Goal: Information Seeking & Learning: Learn about a topic

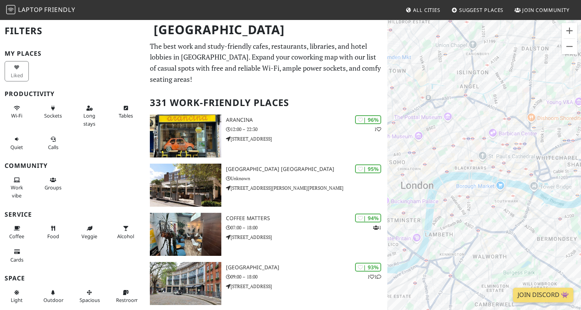
drag, startPoint x: 464, startPoint y: 130, endPoint x: 553, endPoint y: 129, distance: 88.4
click at [553, 129] on div at bounding box center [484, 174] width 194 height 310
click at [499, 157] on div at bounding box center [484, 174] width 194 height 310
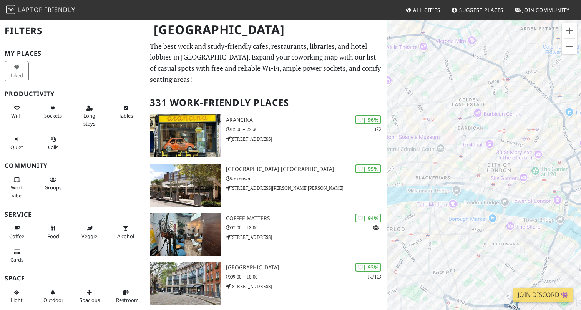
click at [523, 189] on div at bounding box center [484, 174] width 194 height 310
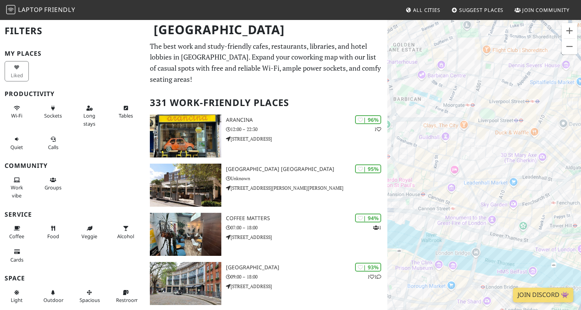
drag, startPoint x: 484, startPoint y: 135, endPoint x: 473, endPoint y: 167, distance: 34.3
click at [473, 167] on div at bounding box center [484, 174] width 194 height 310
click at [501, 116] on div at bounding box center [484, 174] width 194 height 310
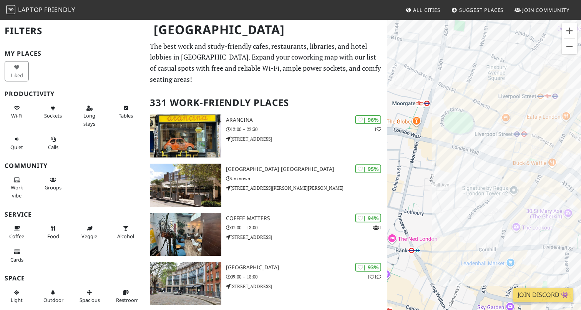
drag, startPoint x: 507, startPoint y: 117, endPoint x: 492, endPoint y: 128, distance: 19.1
click at [492, 128] on div at bounding box center [484, 174] width 194 height 310
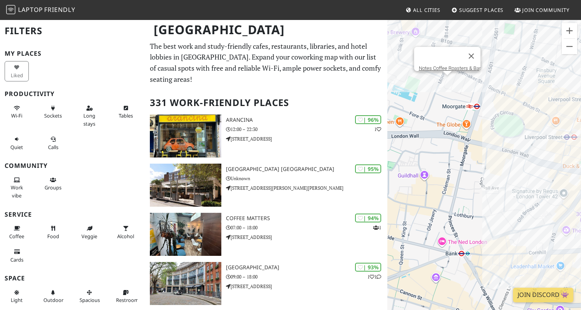
click at [445, 83] on div "Notes Coffee Roasters & Bar" at bounding box center [484, 174] width 194 height 310
click at [444, 65] on link "Notes Coffee Roasters & Bar" at bounding box center [450, 68] width 62 height 6
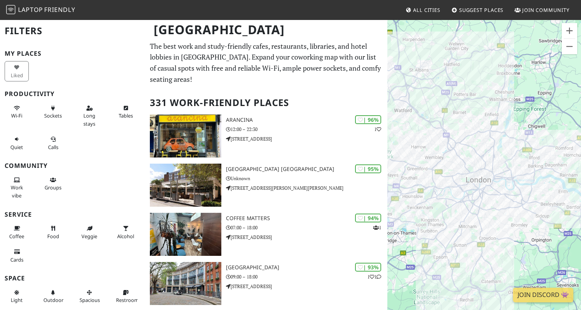
click at [507, 135] on div at bounding box center [484, 174] width 194 height 310
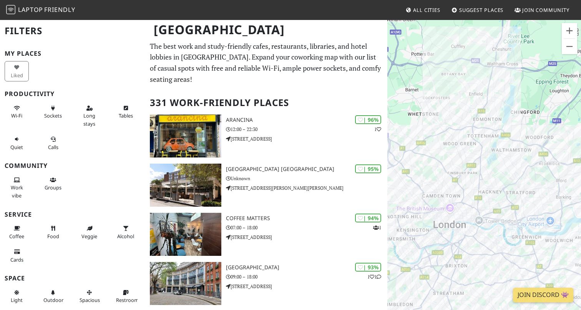
click at [449, 179] on div at bounding box center [484, 174] width 194 height 310
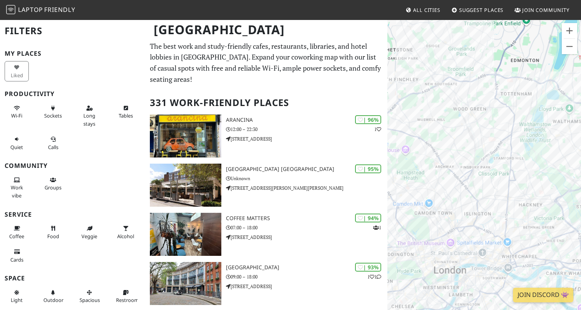
click at [451, 179] on div at bounding box center [484, 174] width 194 height 310
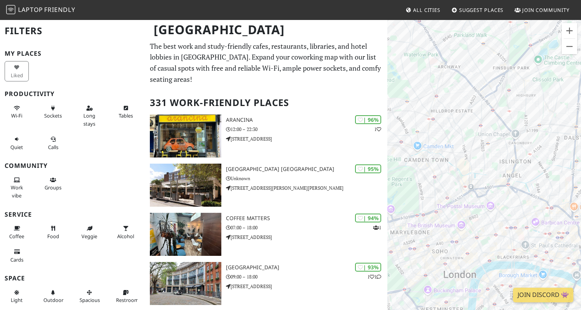
drag, startPoint x: 469, startPoint y: 201, endPoint x: 482, endPoint y: 107, distance: 95.0
click at [482, 106] on div at bounding box center [484, 174] width 194 height 310
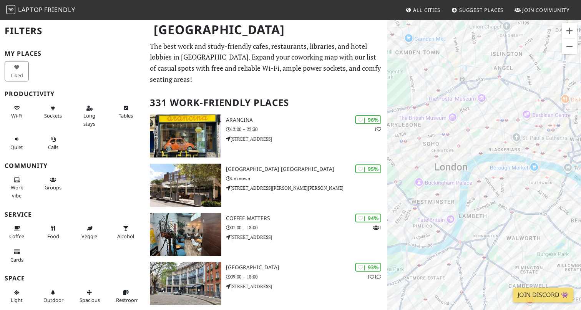
drag, startPoint x: 485, startPoint y: 183, endPoint x: 472, endPoint y: 79, distance: 104.2
click at [472, 79] on div at bounding box center [484, 174] width 194 height 310
click at [536, 144] on div at bounding box center [484, 174] width 194 height 310
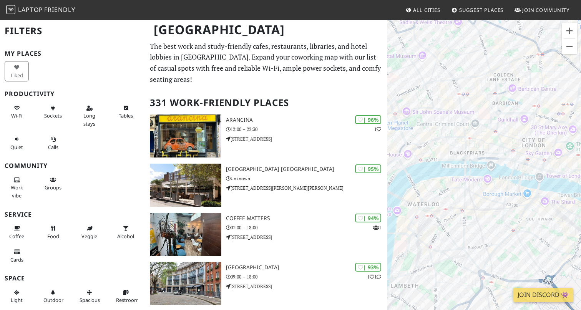
click at [536, 143] on div at bounding box center [484, 174] width 194 height 310
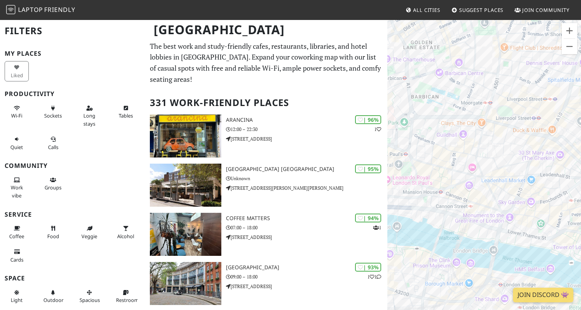
drag, startPoint x: 541, startPoint y: 143, endPoint x: 485, endPoint y: 181, distance: 67.8
click at [485, 182] on div at bounding box center [484, 174] width 194 height 310
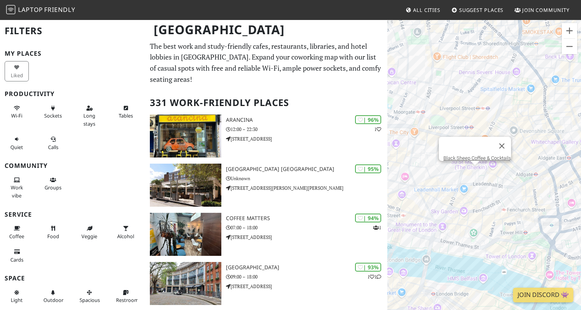
click at [475, 169] on div "Black Sheep Coffee & Cocktails" at bounding box center [484, 174] width 194 height 310
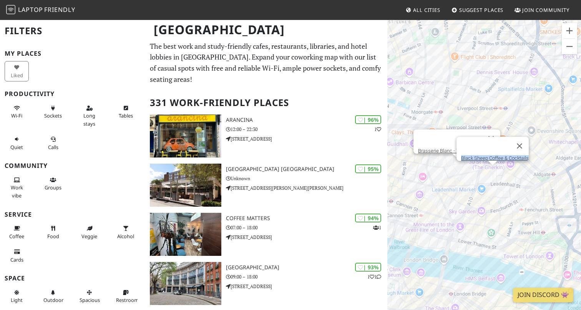
click at [457, 165] on div "Black Sheep Coffee & Cocktails Brasserie Blanc - Threadneedle Street" at bounding box center [484, 174] width 194 height 310
click at [469, 115] on div "Brasserie Blanc - Threadneedle Street" at bounding box center [484, 174] width 194 height 310
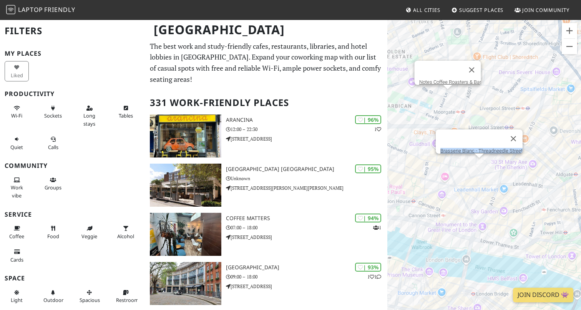
click at [449, 98] on div "Brasserie Blanc - Threadneedle Street Notes Coffee Roasters & Bar" at bounding box center [484, 174] width 194 height 310
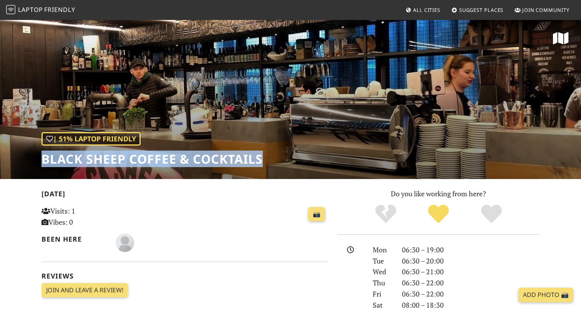
drag, startPoint x: 265, startPoint y: 157, endPoint x: 38, endPoint y: 161, distance: 227.2
click at [38, 161] on div "| 51% Laptop Friendly Black Sheep Coffee & Cocktails" at bounding box center [290, 99] width 581 height 160
copy h1 "Black Sheep Coffee & Cocktails"
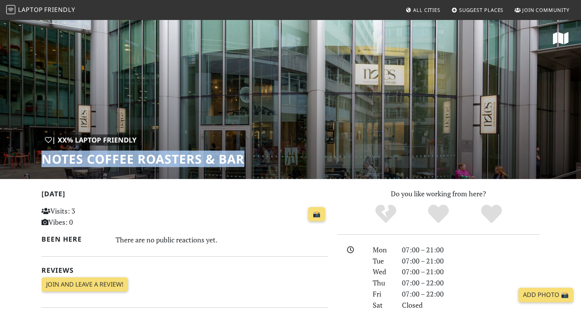
drag, startPoint x: 244, startPoint y: 157, endPoint x: 43, endPoint y: 158, distance: 200.7
click at [43, 158] on h1 "Notes Coffee Roasters & Bar" at bounding box center [143, 159] width 203 height 15
copy h1 "Notes Coffee Roasters & Bar"
